Goal: Task Accomplishment & Management: Manage account settings

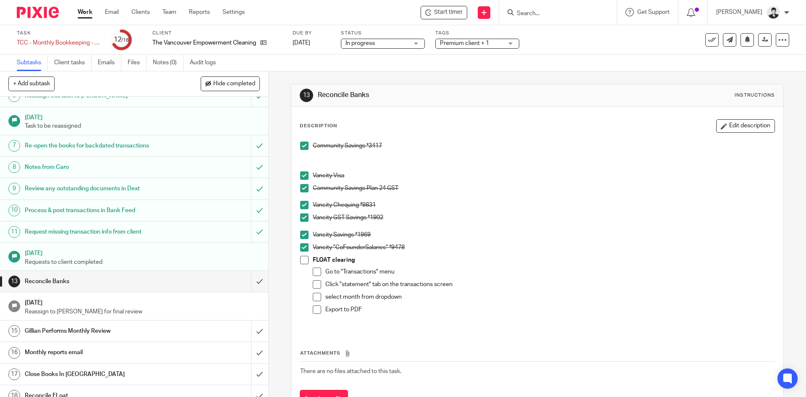
scroll to position [107, 0]
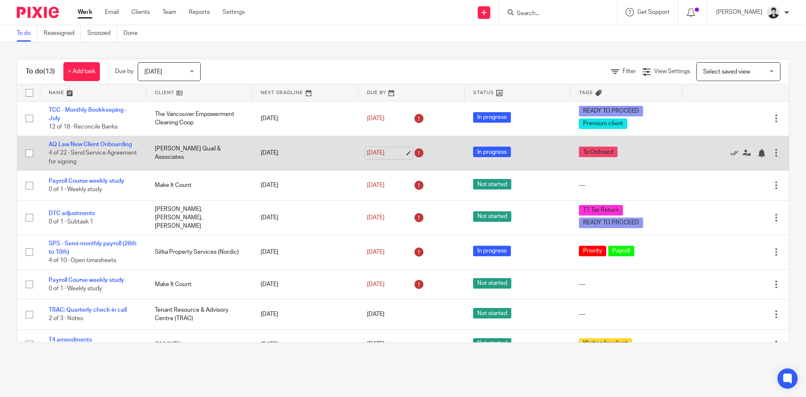
click at [393, 152] on link "[DATE]" at bounding box center [386, 153] width 38 height 9
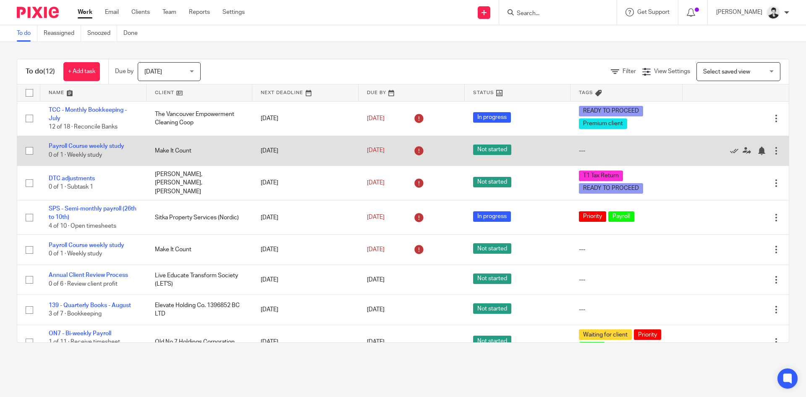
click at [115, 143] on td "Payroll Course weekly study 0 of 1 · Weekly study" at bounding box center [93, 151] width 106 height 30
click at [115, 144] on link "Payroll Course weekly study" at bounding box center [87, 146] width 76 height 6
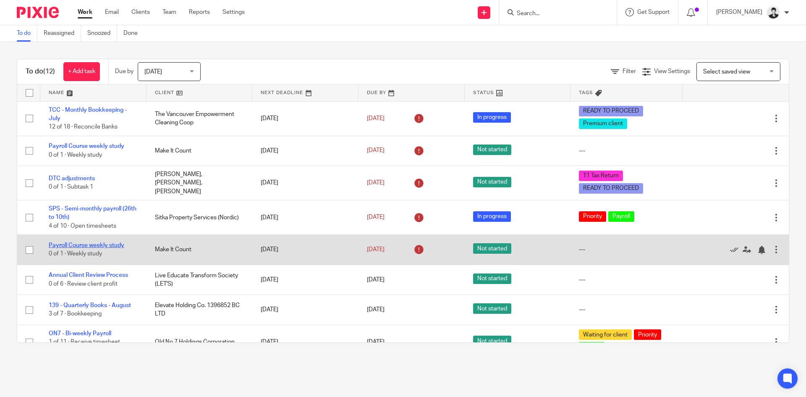
click at [107, 244] on link "Payroll Course weekly study" at bounding box center [87, 245] width 76 height 6
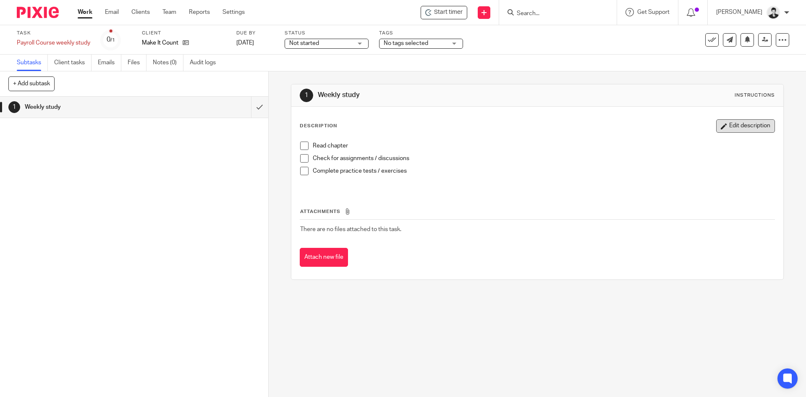
click at [721, 123] on button "Edit description" at bounding box center [745, 125] width 59 height 13
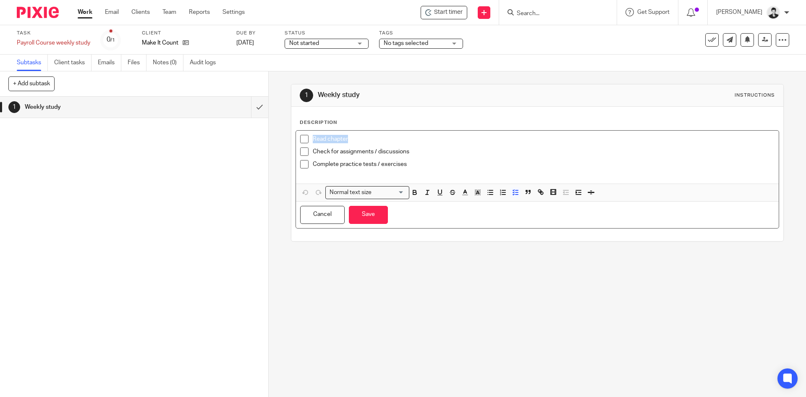
drag, startPoint x: 395, startPoint y: 141, endPoint x: 309, endPoint y: 139, distance: 86.5
click at [309, 139] on li "Read chapter" at bounding box center [537, 141] width 474 height 13
drag, startPoint x: 420, startPoint y: 150, endPoint x: 304, endPoint y: 151, distance: 115.9
click at [304, 151] on li "Check for assignments / discussions" at bounding box center [537, 153] width 474 height 13
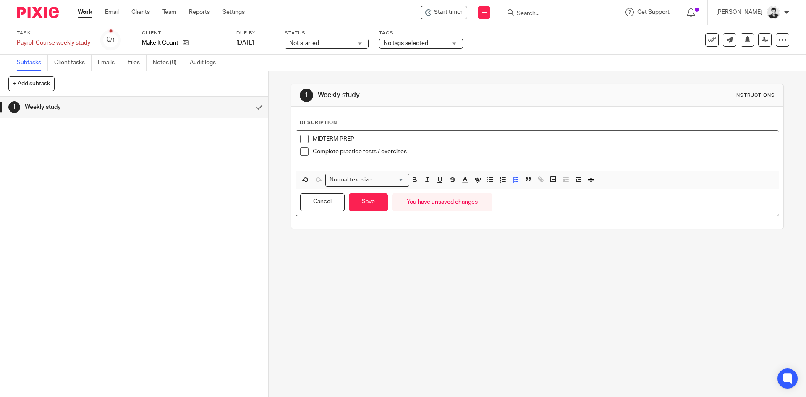
click at [414, 144] on div "MIDTERM PREP" at bounding box center [543, 141] width 461 height 13
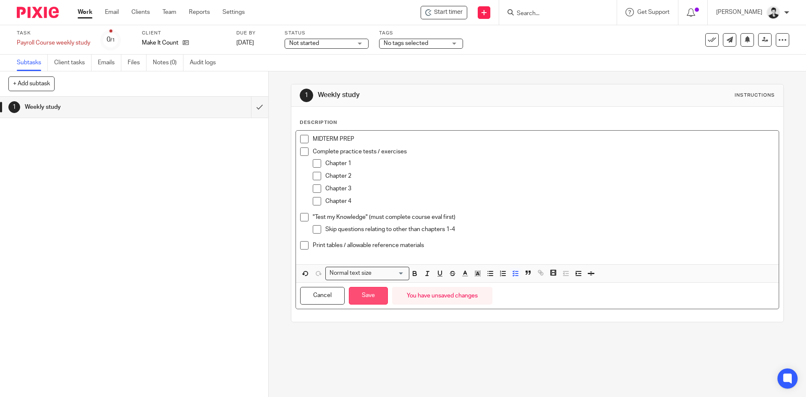
click at [374, 295] on button "Save" at bounding box center [368, 296] width 39 height 18
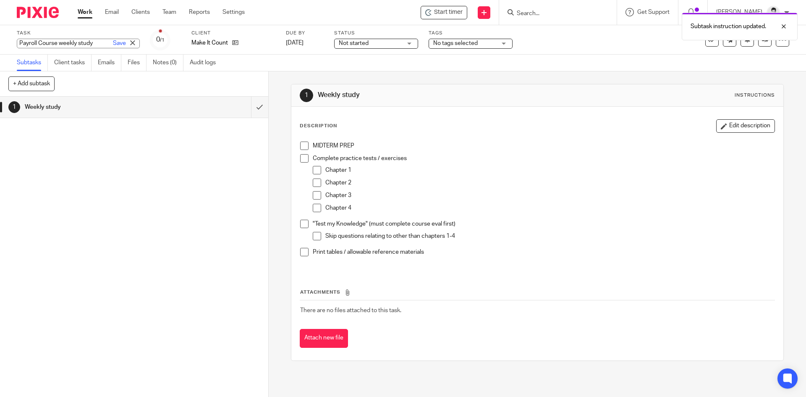
click at [75, 45] on div "Payroll Course weekly study Save Payroll Course weekly study" at bounding box center [78, 44] width 123 height 10
click at [60, 43] on input "Payroll Course weekly study" at bounding box center [78, 44] width 123 height 10
type input "Payroll Course MIDTERM"
click at [113, 42] on link "Save" at bounding box center [119, 43] width 13 height 8
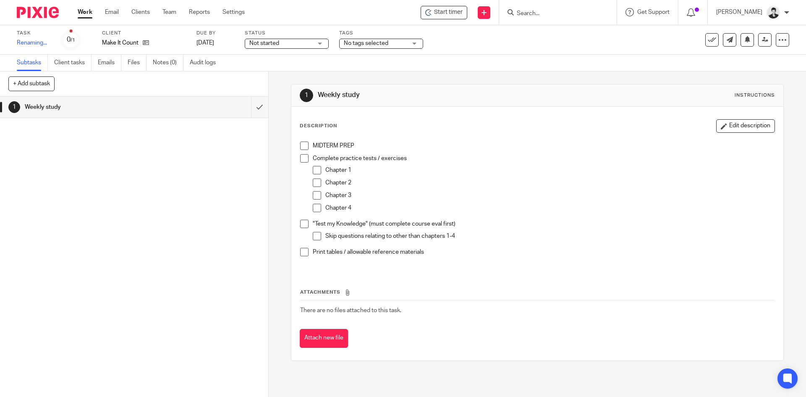
click at [218, 42] on div "Task Payroll Course MIDTERM Save Renaming... 0 /1 Client Make It Count Due by O…" at bounding box center [339, 40] width 644 height 20
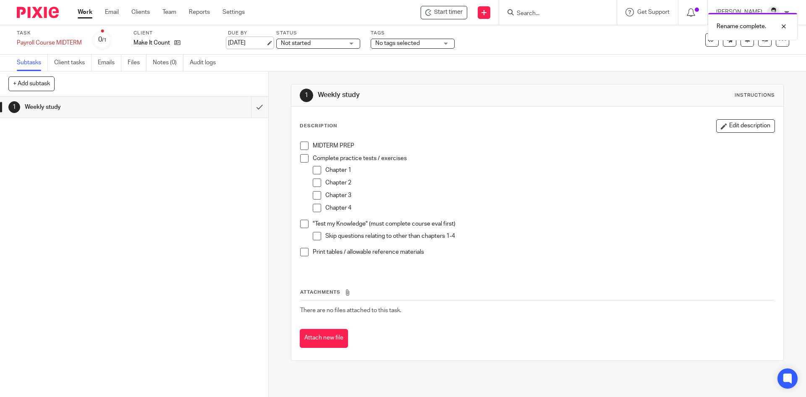
click at [249, 46] on link "[DATE]" at bounding box center [247, 43] width 38 height 9
click at [84, 14] on link "Work" at bounding box center [85, 12] width 15 height 8
